Goal: Check status: Check status

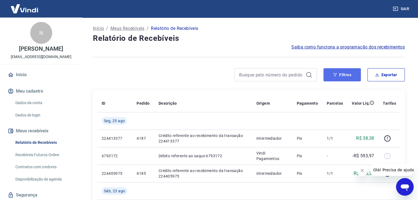
click at [349, 73] on button "Filtros" at bounding box center [341, 74] width 37 height 13
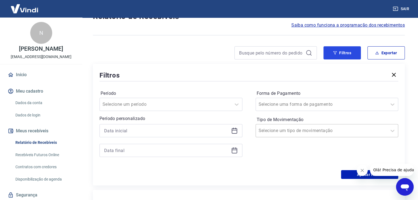
scroll to position [55, 0]
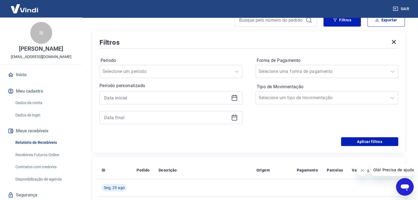
click at [233, 98] on icon at bounding box center [233, 97] width 5 height 1
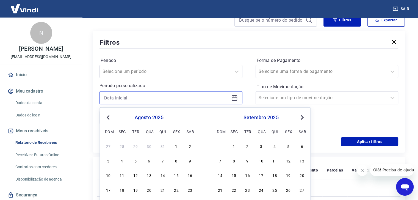
scroll to position [110, 0]
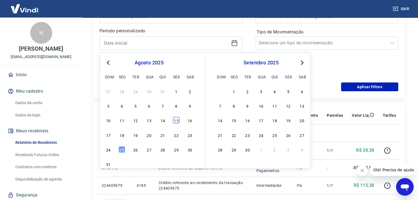
click at [176, 122] on div "15" at bounding box center [176, 120] width 7 height 7
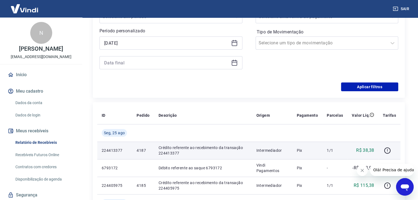
type input "[DATE]"
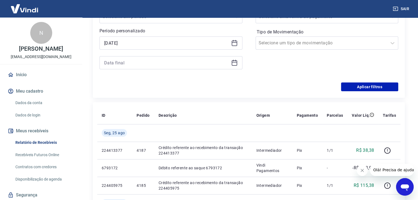
click at [231, 65] on icon at bounding box center [234, 63] width 7 height 7
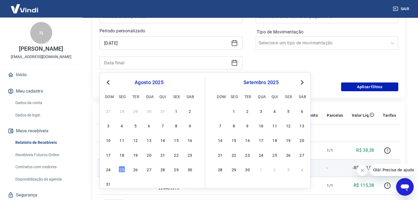
drag, startPoint x: 119, startPoint y: 168, endPoint x: 123, endPoint y: 169, distance: 4.5
click at [119, 168] on div "25" at bounding box center [122, 169] width 7 height 7
click at [123, 169] on p "6793172" at bounding box center [115, 168] width 26 height 5
type input "[DATE]"
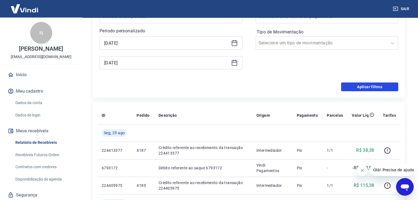
click at [365, 87] on button "Aplicar filtros" at bounding box center [369, 87] width 57 height 9
